Goal: Task Accomplishment & Management: Use online tool/utility

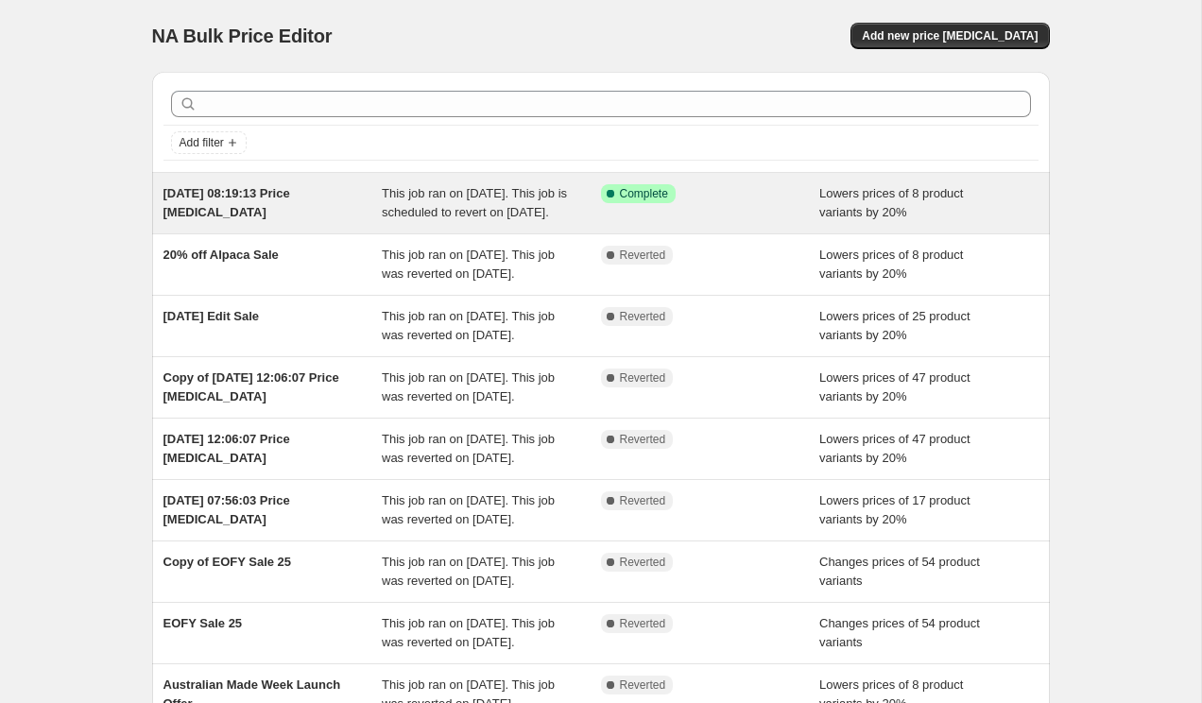
click at [305, 209] on div "[DATE] 08:19:13 Price [MEDICAL_DATA]" at bounding box center [272, 203] width 219 height 38
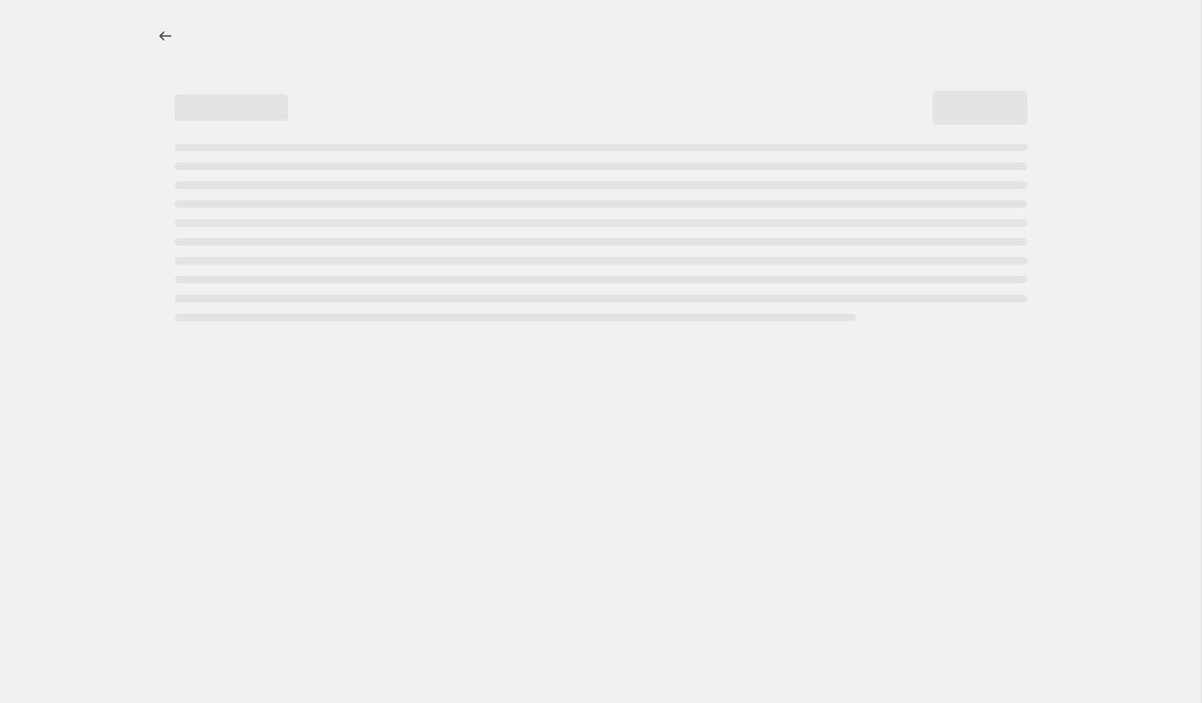
select select "percentage"
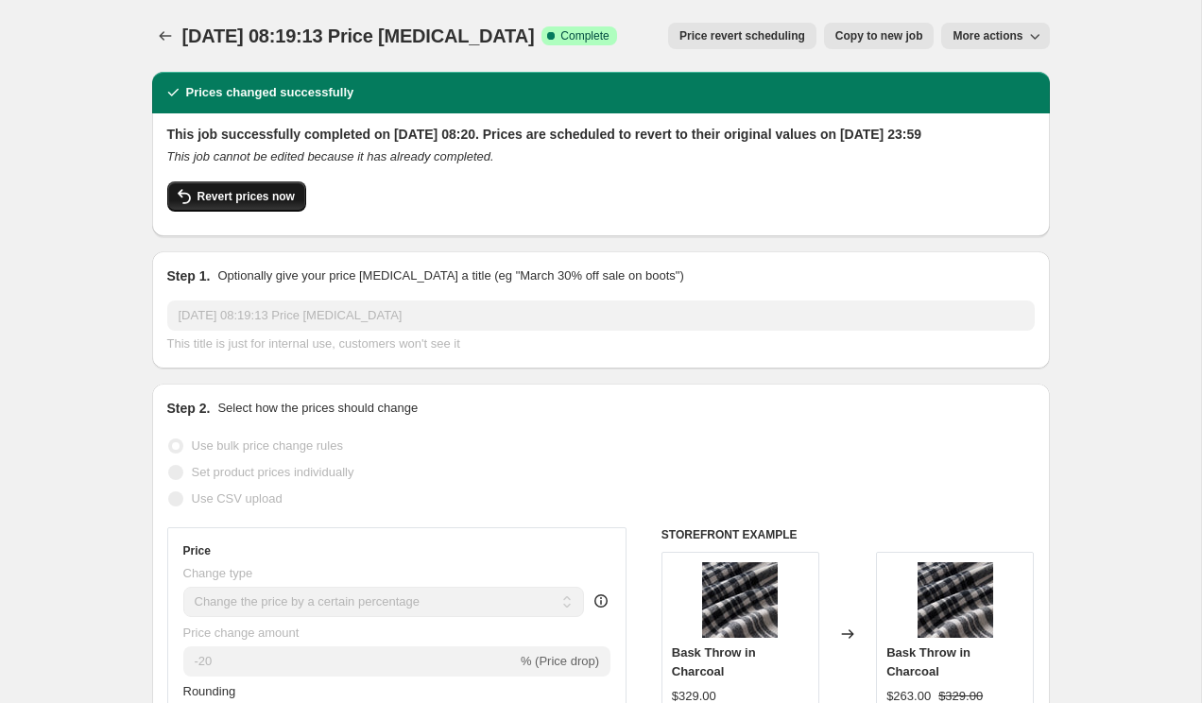
click at [215, 204] on span "Revert prices now" at bounding box center [246, 196] width 97 height 15
checkbox input "false"
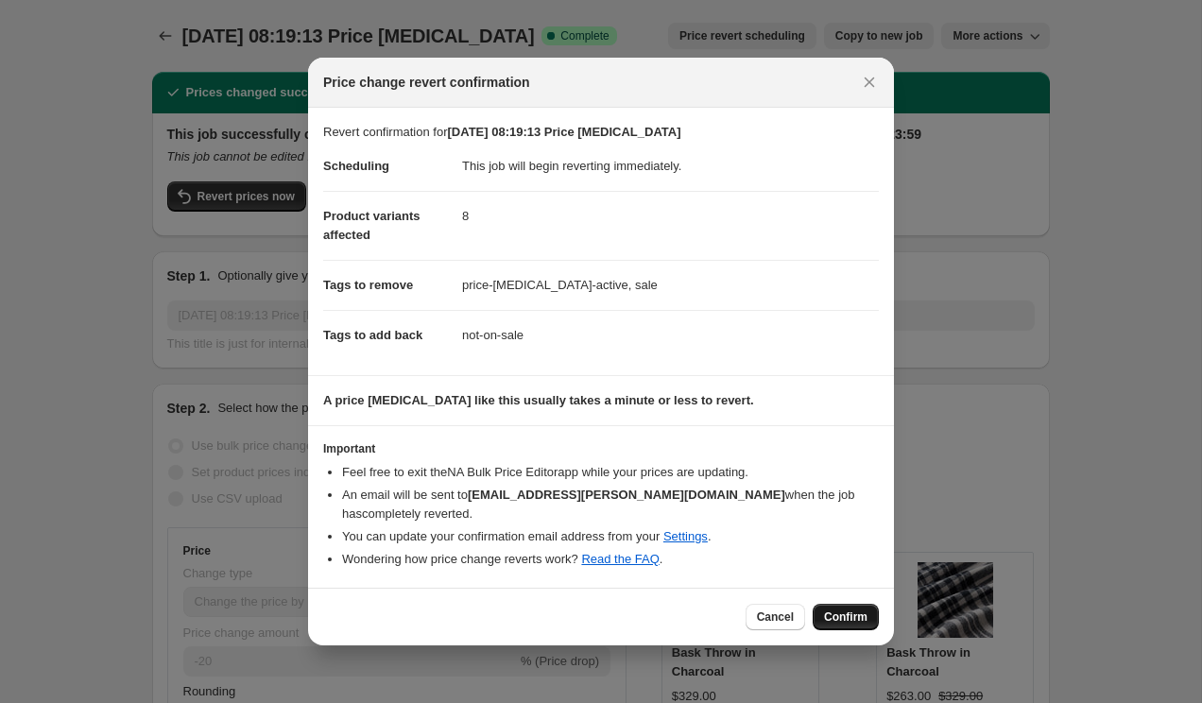
click at [843, 613] on span "Confirm" at bounding box center [845, 617] width 43 height 15
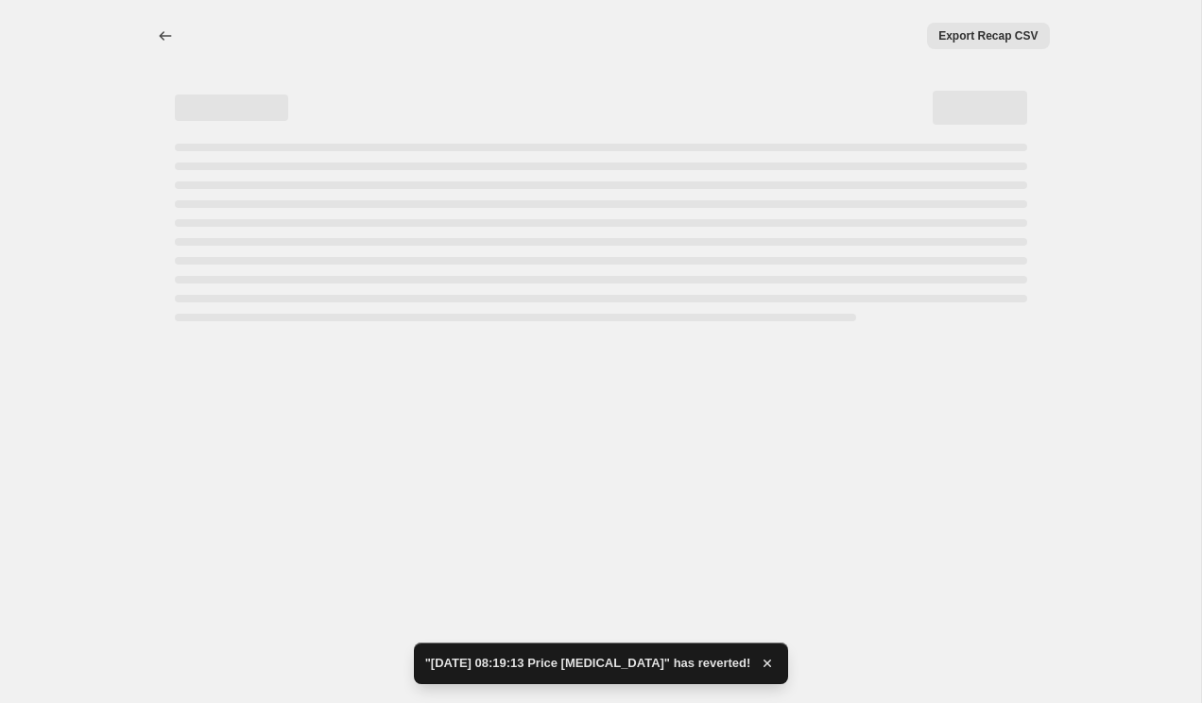
select select "percentage"
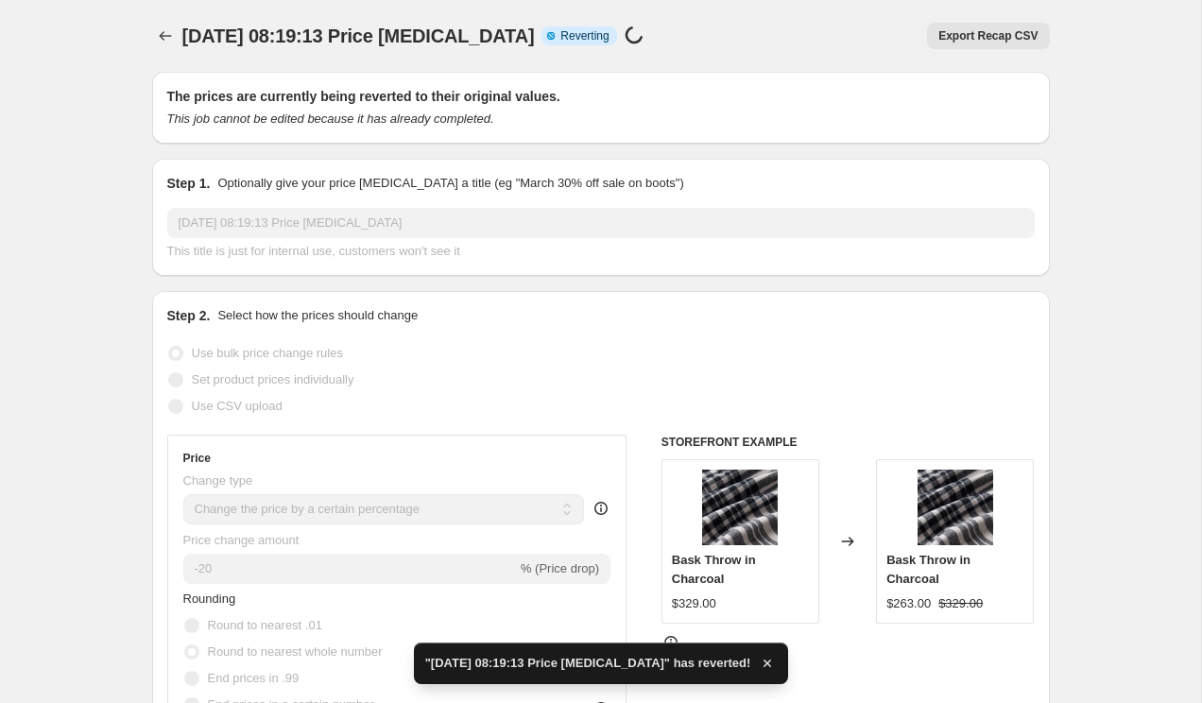
checkbox input "true"
